Goal: Transaction & Acquisition: Purchase product/service

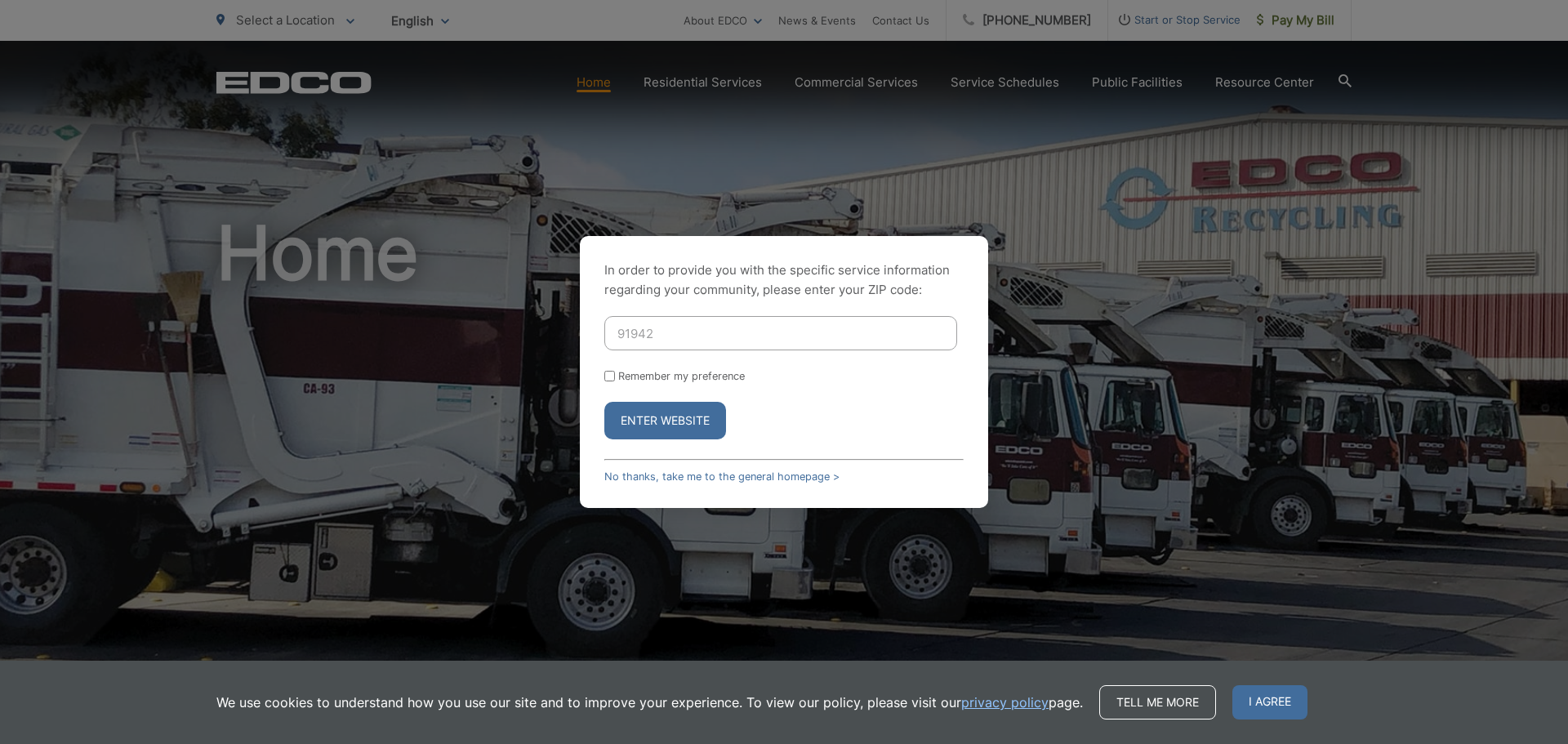
type input "91942"
click at [685, 424] on button "Enter Website" at bounding box center [665, 420] width 121 height 37
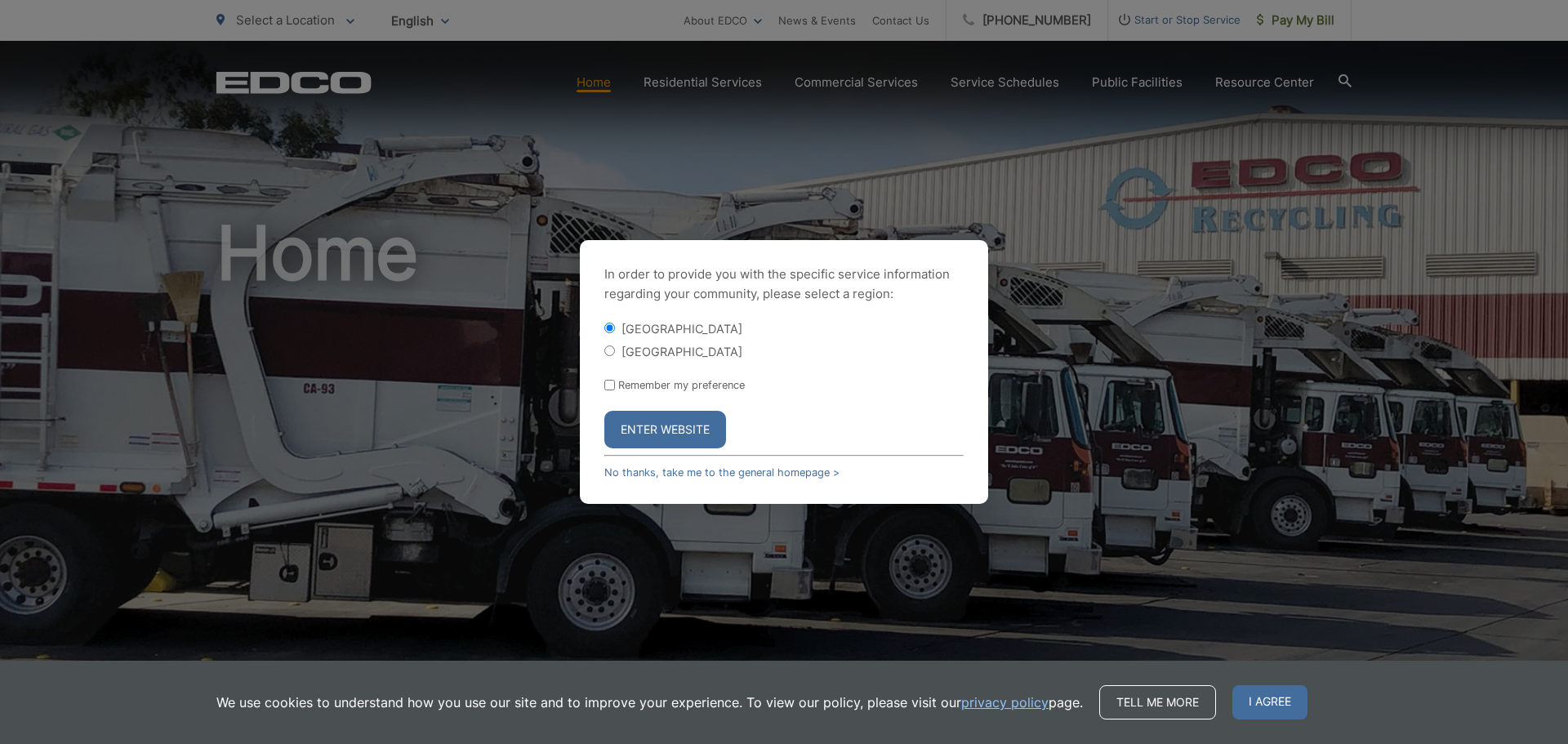
click at [659, 428] on button "Enter Website" at bounding box center [665, 429] width 121 height 37
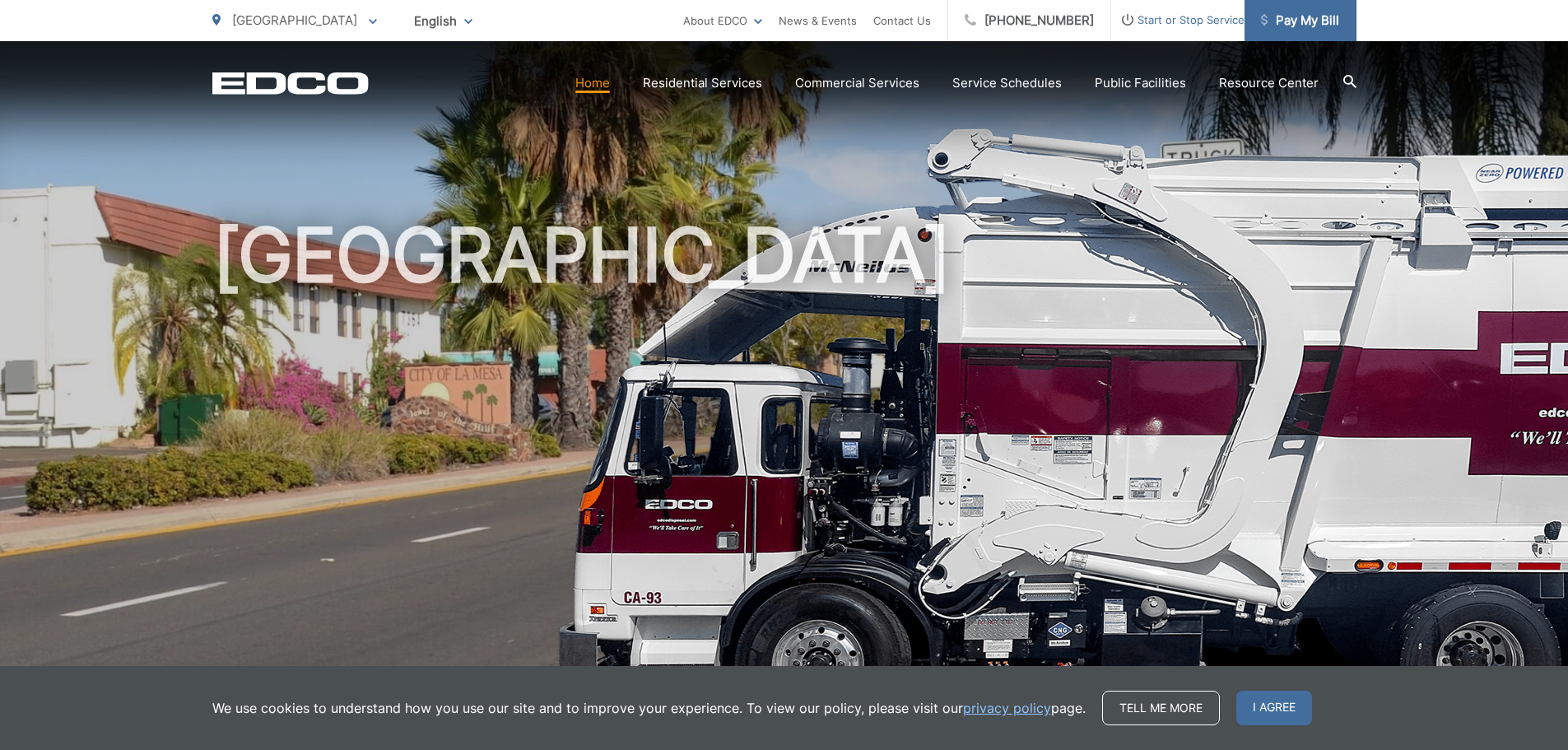
click at [1294, 26] on span "Pay My Bill" at bounding box center [1300, 21] width 78 height 20
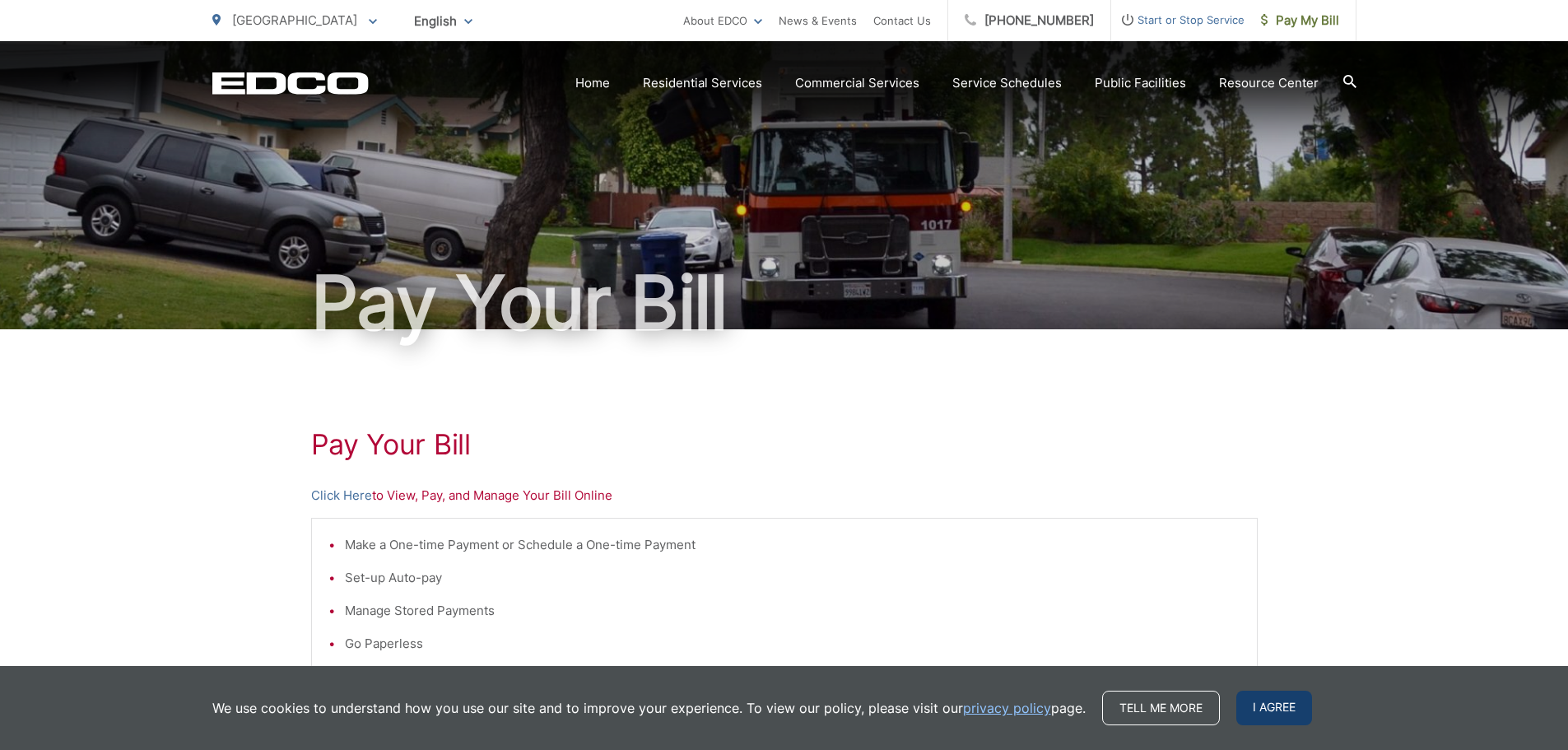
click at [1286, 709] on span "I agree" at bounding box center [1273, 708] width 76 height 35
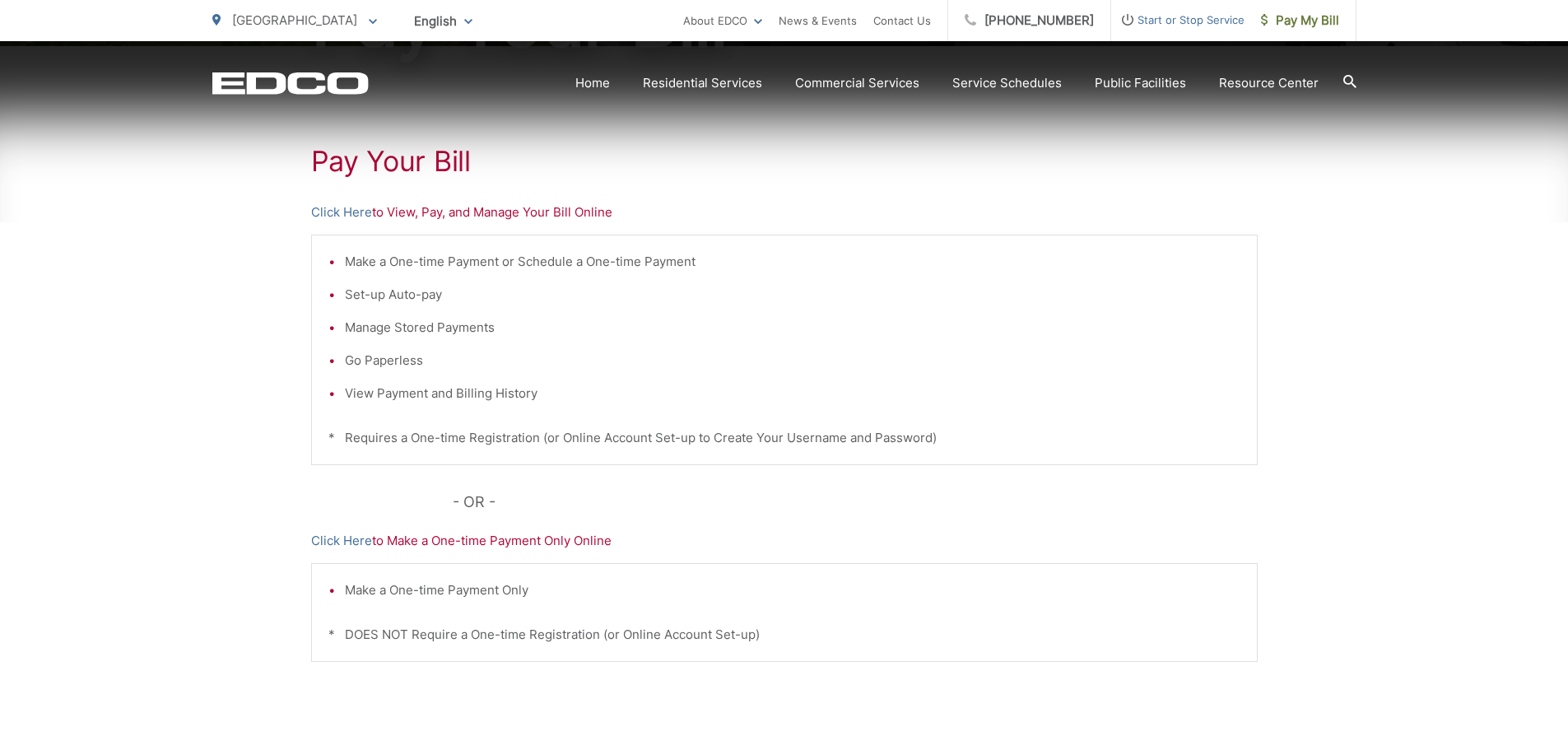
scroll to position [411, 0]
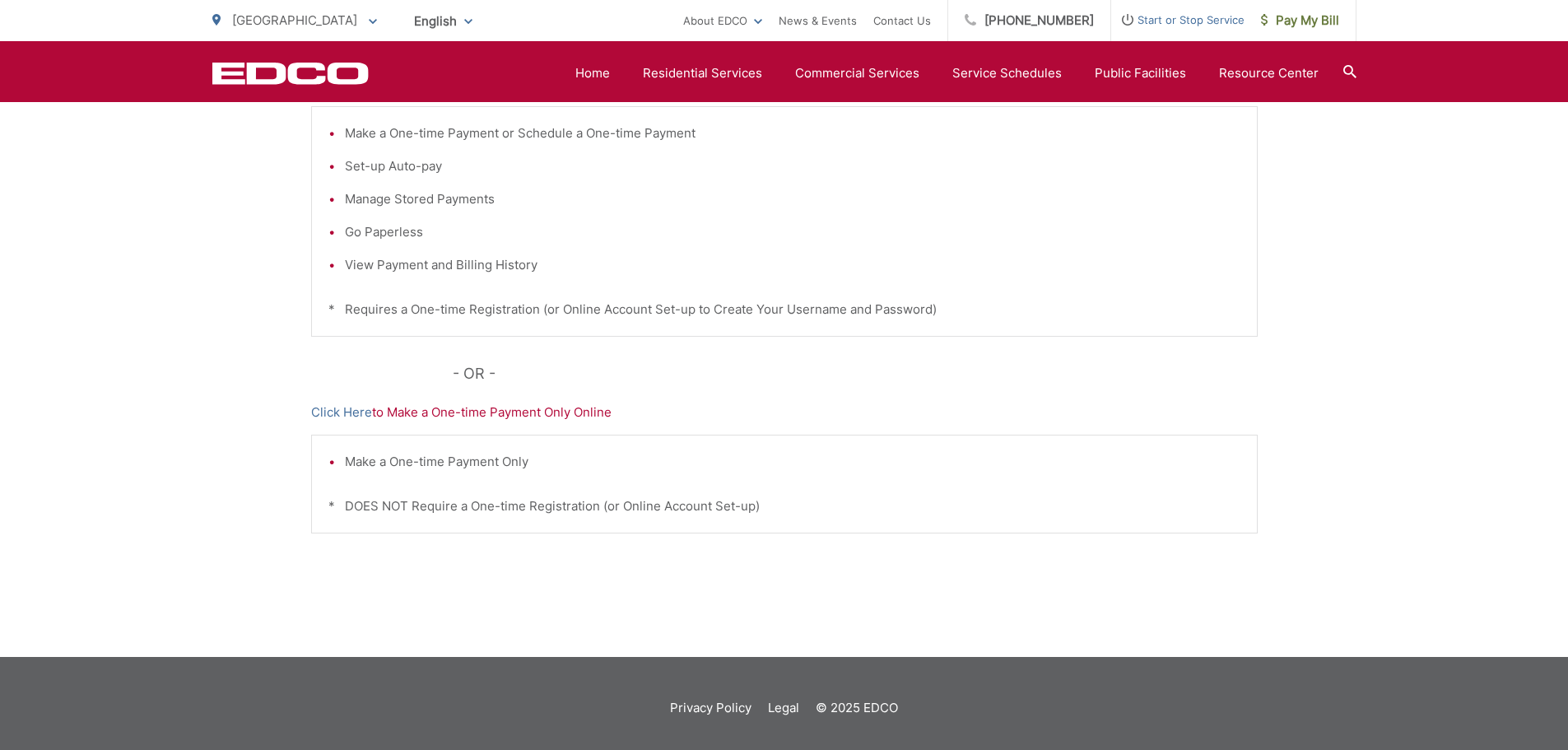
click at [533, 484] on div "Make a One-time Payment Only * DOES NOT Require a One-time Registration (or Onl…" at bounding box center [784, 484] width 946 height 99
click at [353, 410] on link "Click Here" at bounding box center [341, 413] width 61 height 20
